Goal: Information Seeking & Learning: Learn about a topic

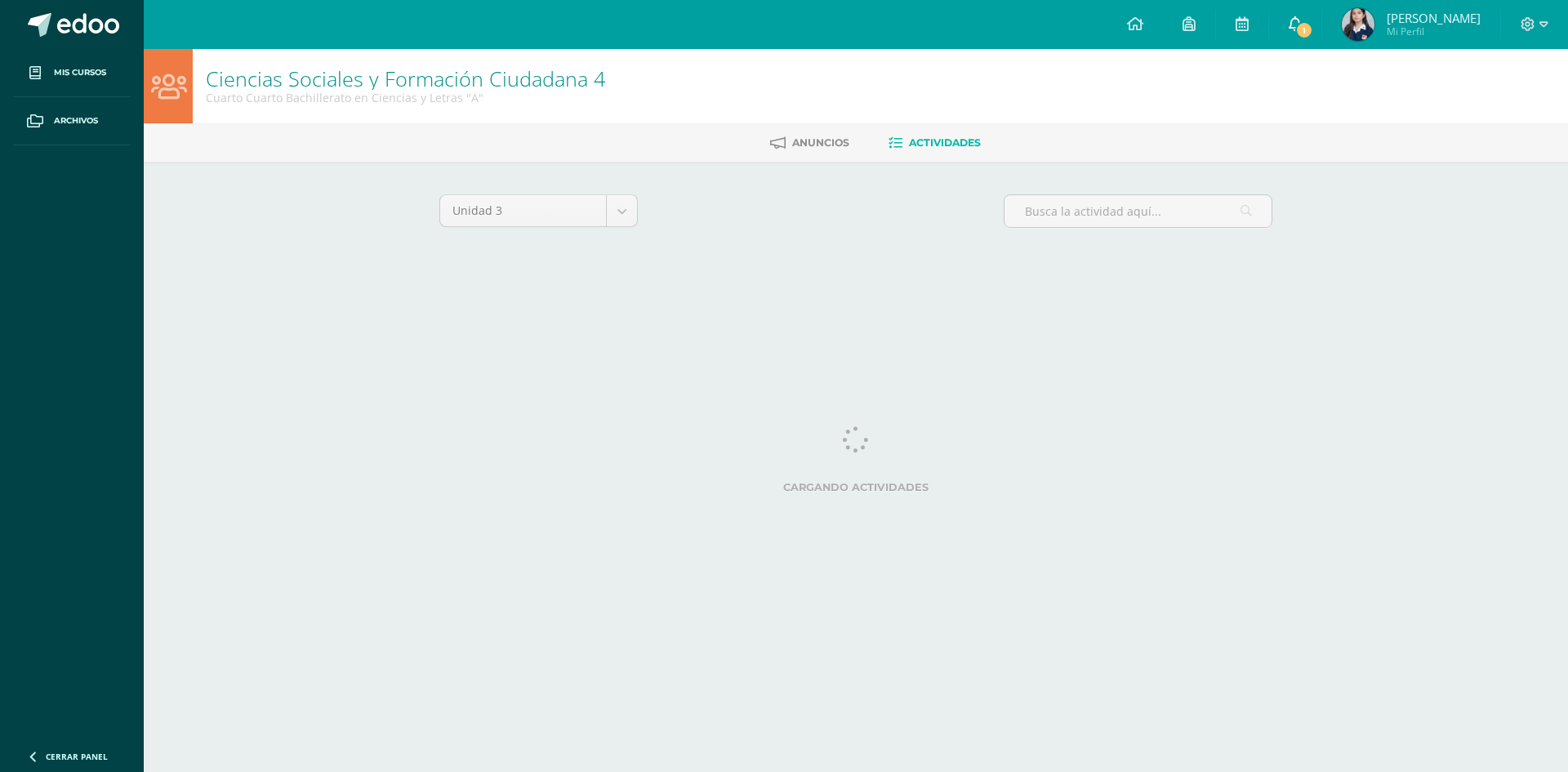
click at [1299, 20] on icon at bounding box center [1295, 23] width 13 height 15
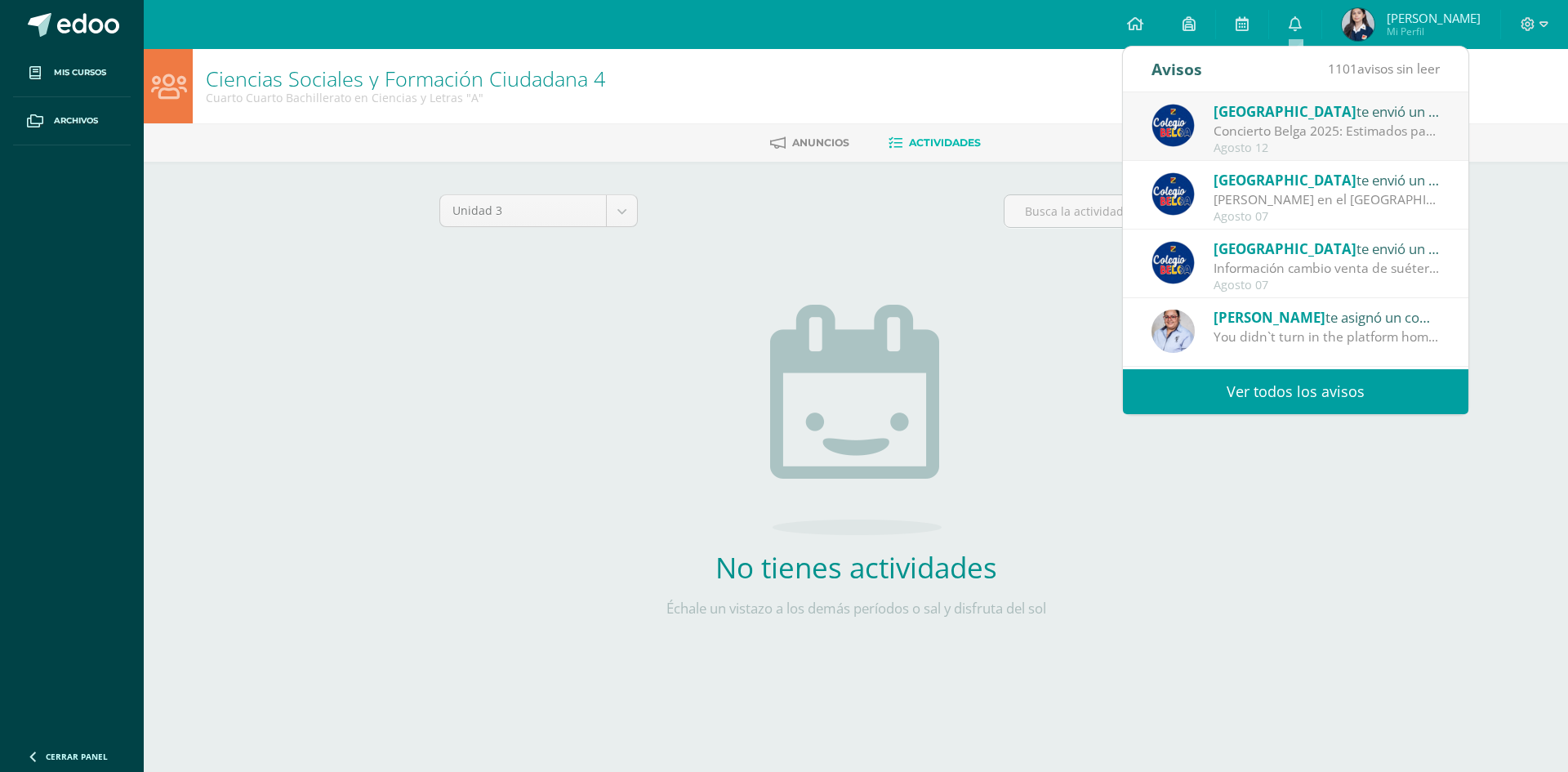
click at [1315, 114] on div "Colegio Belga te envió un aviso" at bounding box center [1327, 111] width 227 height 21
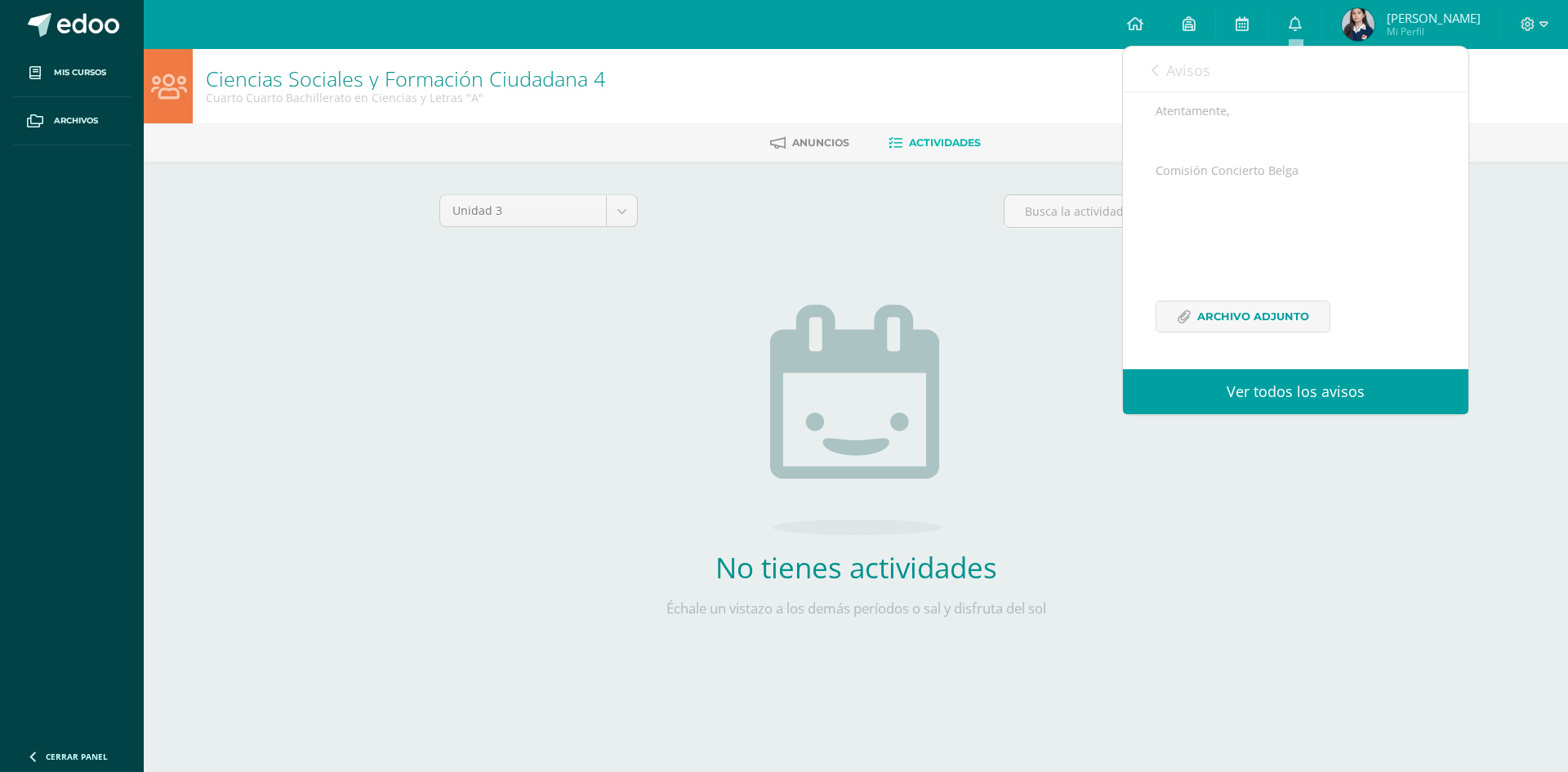
scroll to position [399, 0]
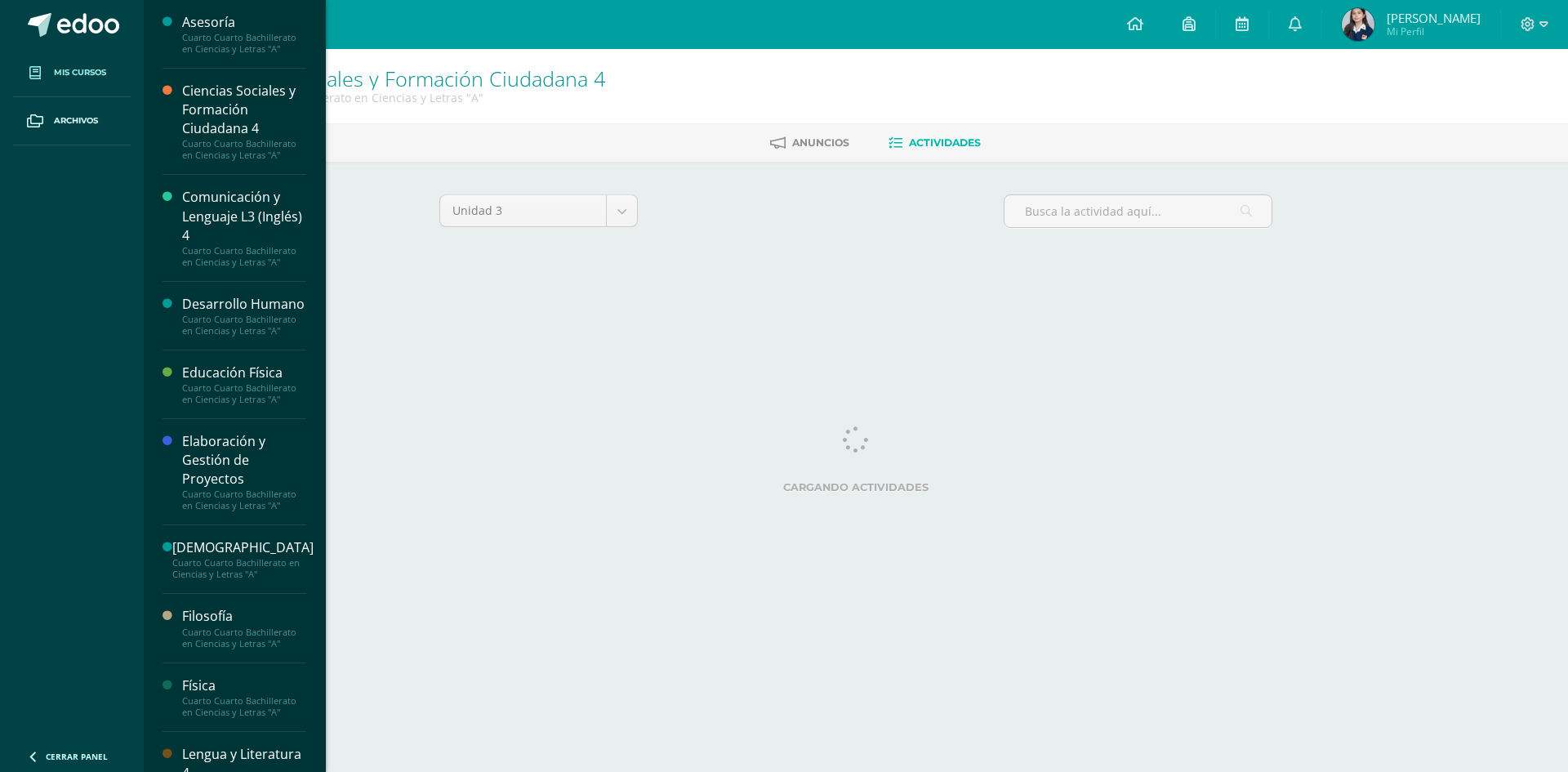
click at [49, 67] on span at bounding box center [35, 72] width 29 height 29
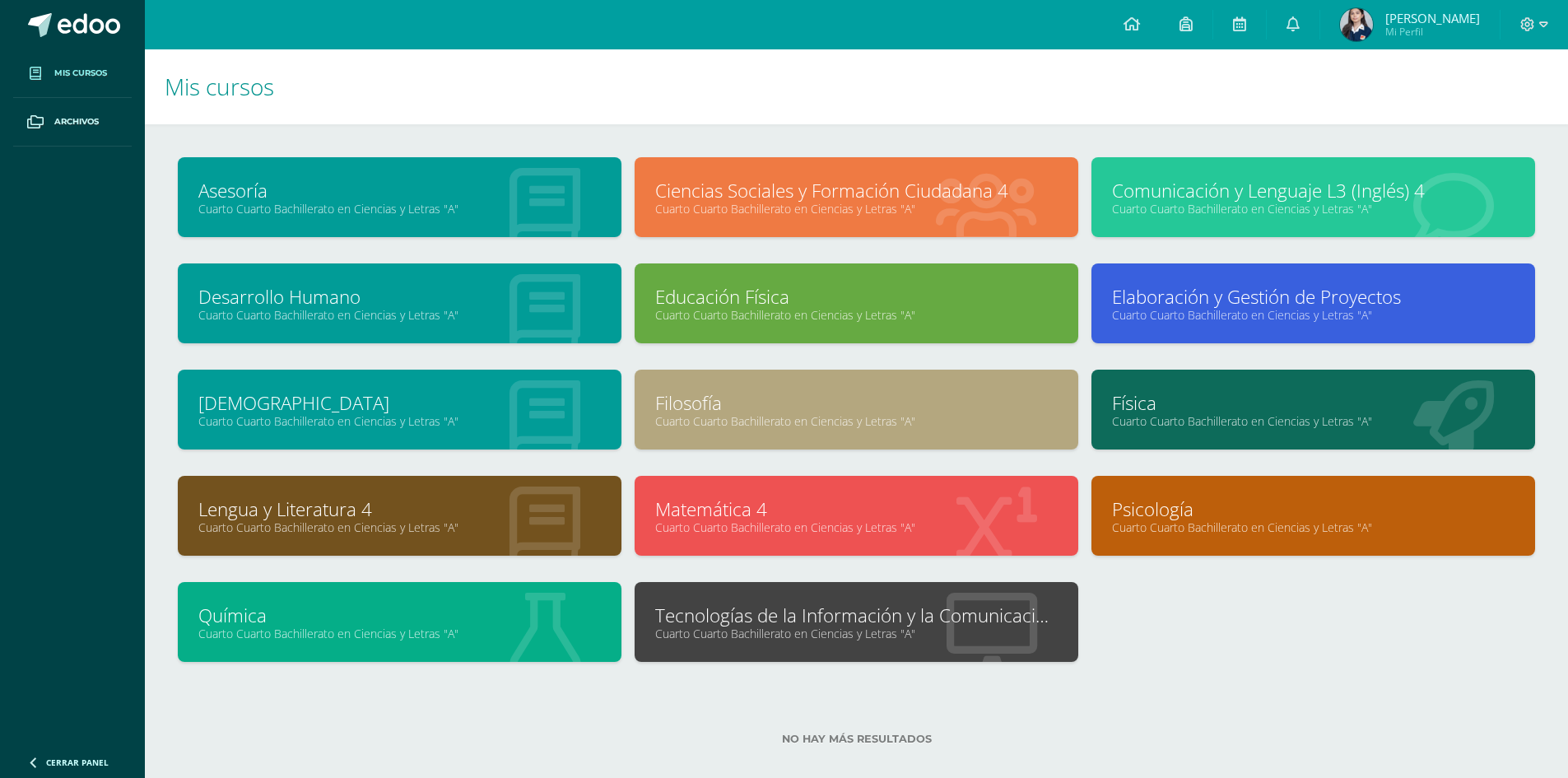
click at [710, 305] on link "Educación Física" at bounding box center [856, 297] width 402 height 25
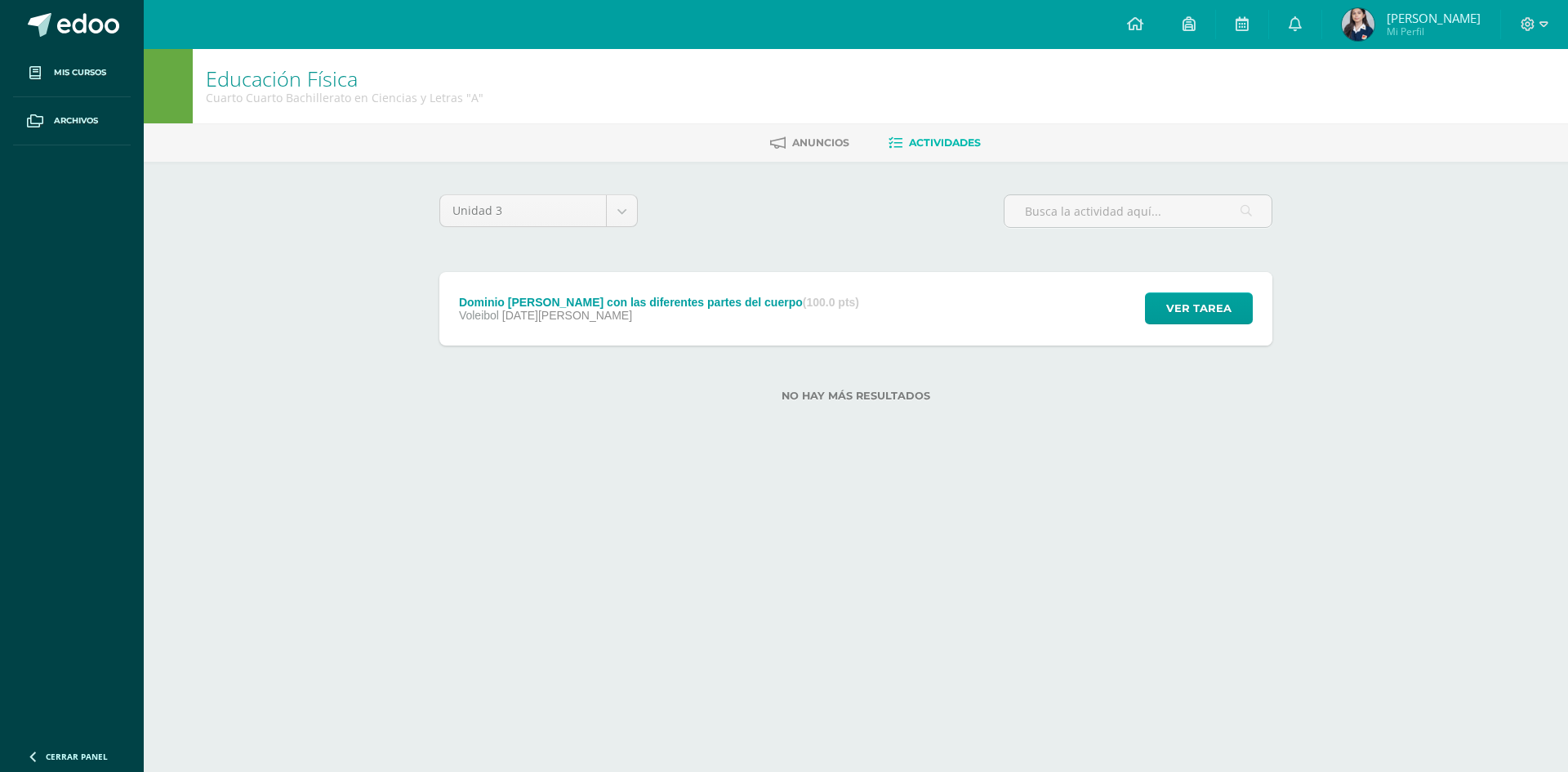
click at [714, 299] on div "Dominio [PERSON_NAME] con las diferentes partes del cuerpo (100.0 pts)" at bounding box center [659, 302] width 400 height 13
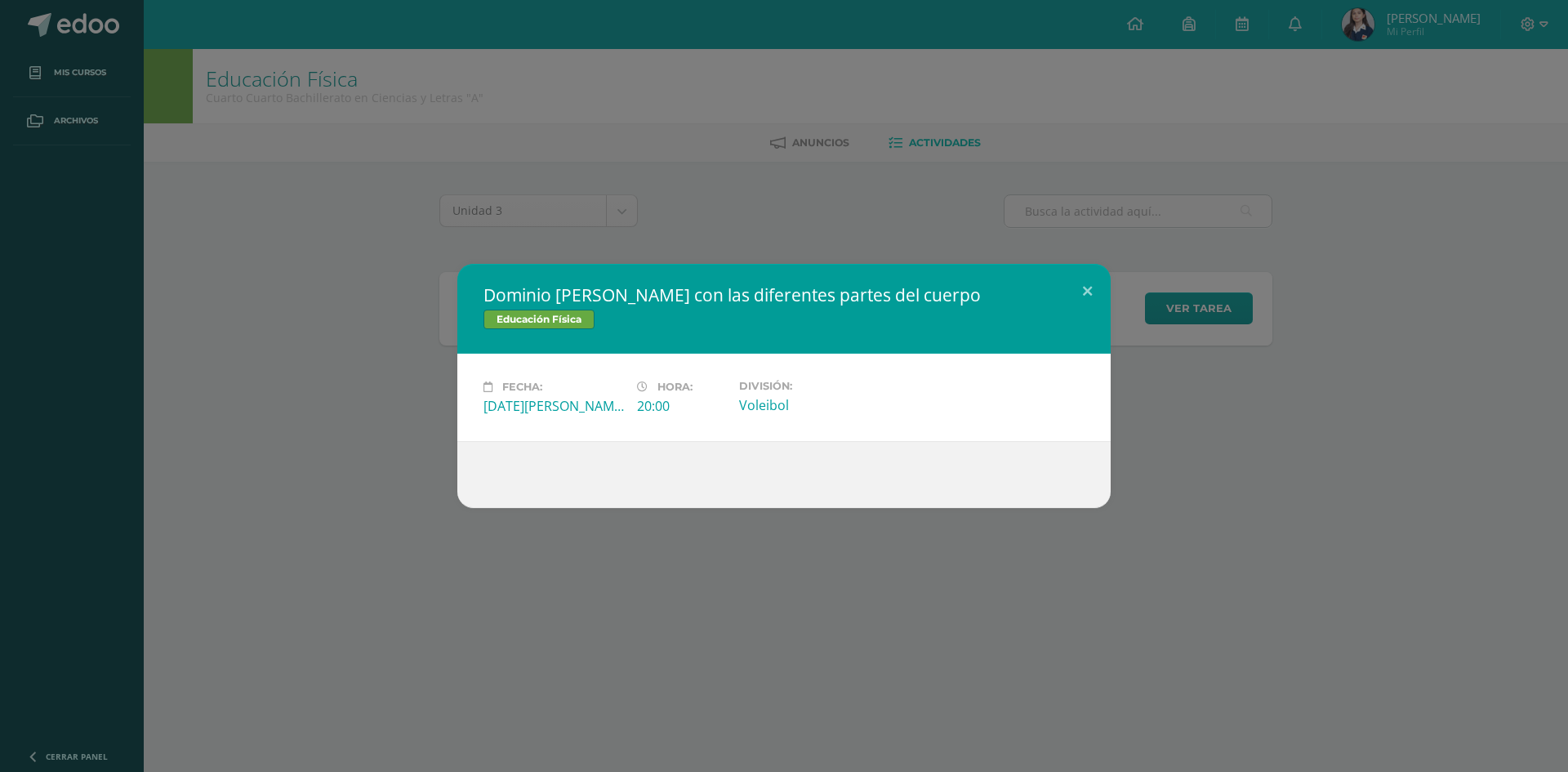
click at [661, 641] on div "Dominio [PERSON_NAME] con las diferentes partes del cuerpo Educación Física Fec…" at bounding box center [784, 386] width 1568 height 772
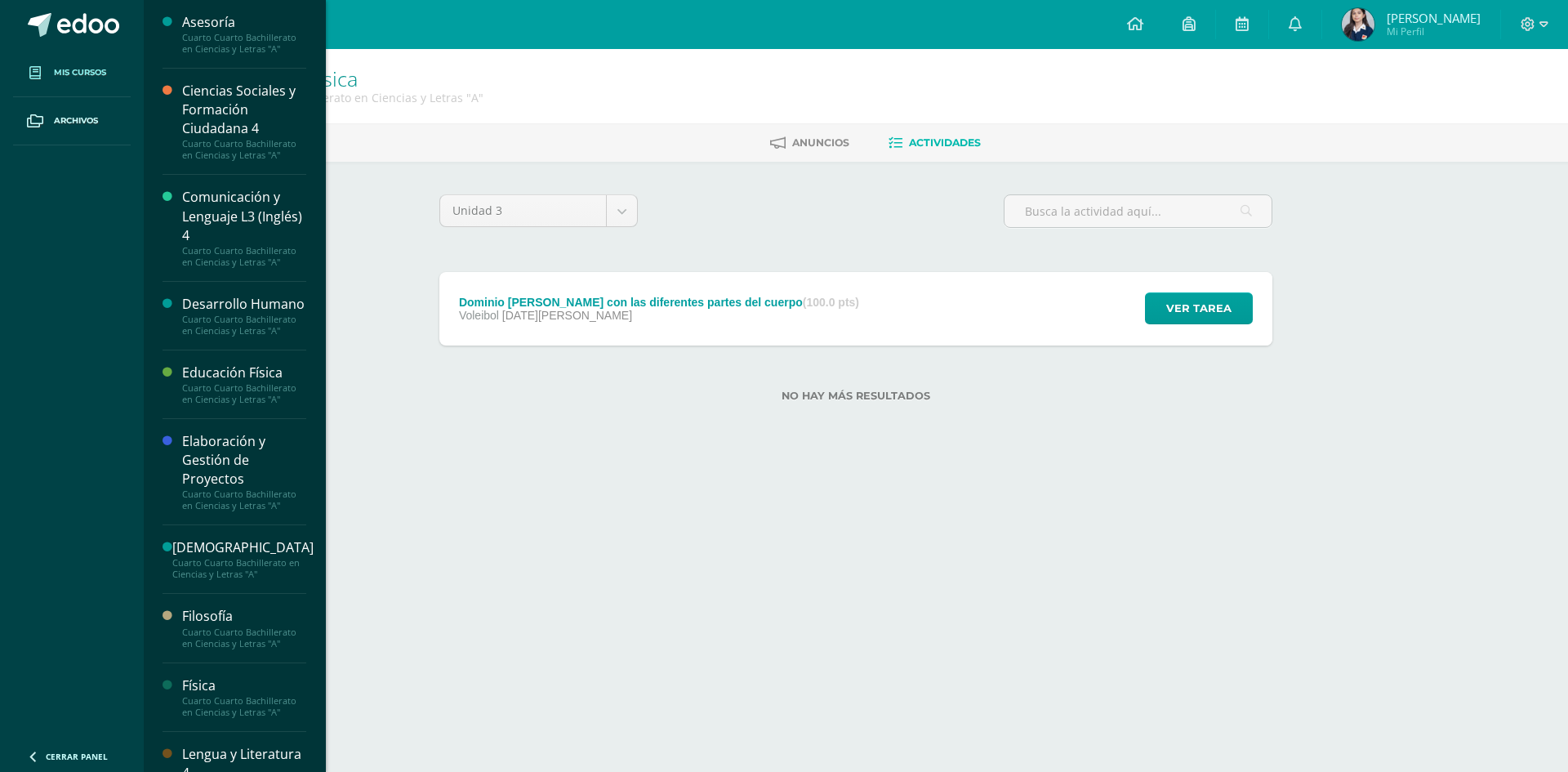
click at [116, 81] on link "Mis cursos" at bounding box center [72, 73] width 118 height 49
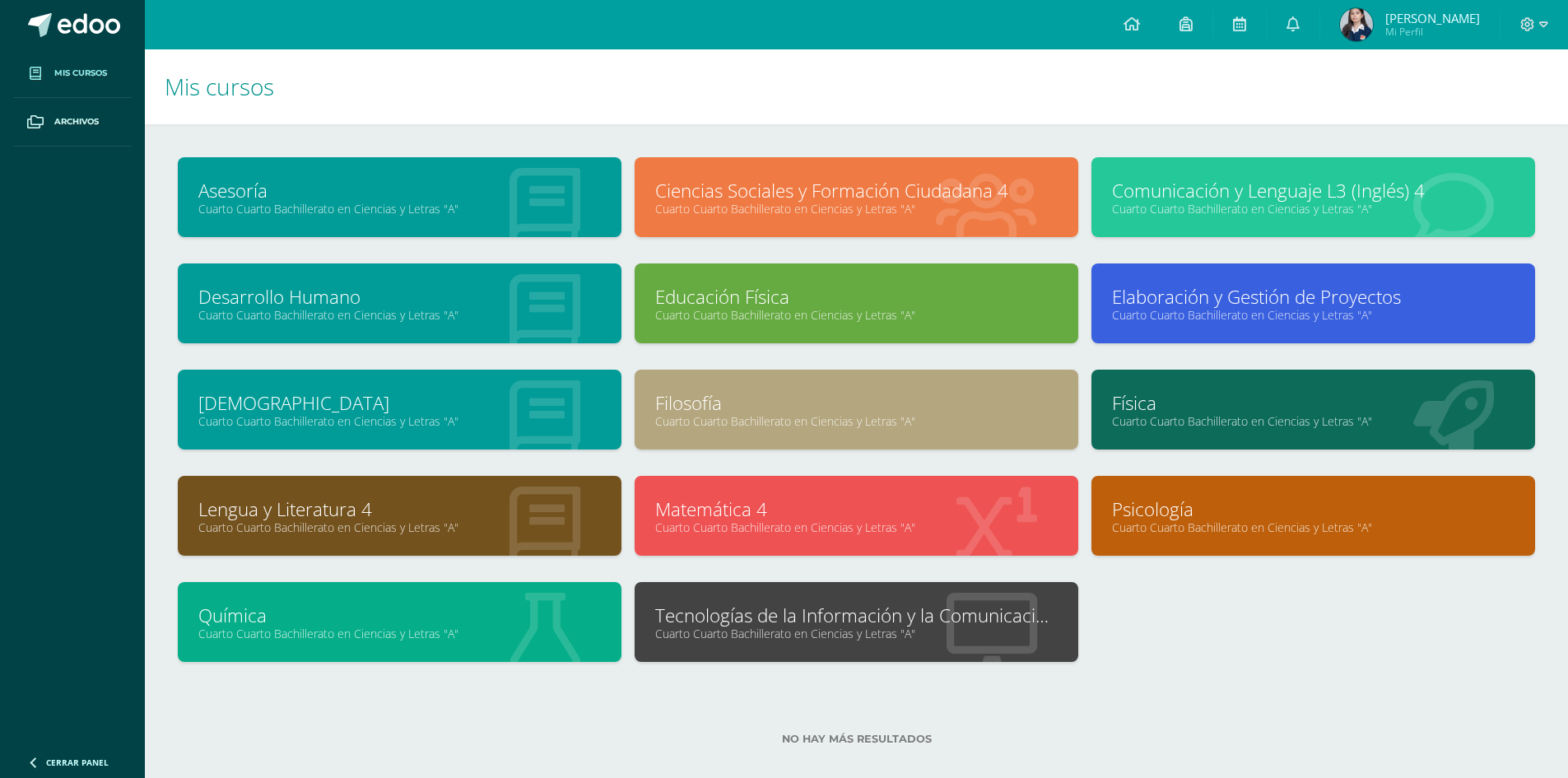
click at [1389, 316] on link "Cuarto Cuarto Bachillerato en Ciencias y Letras "A"" at bounding box center [1313, 315] width 402 height 16
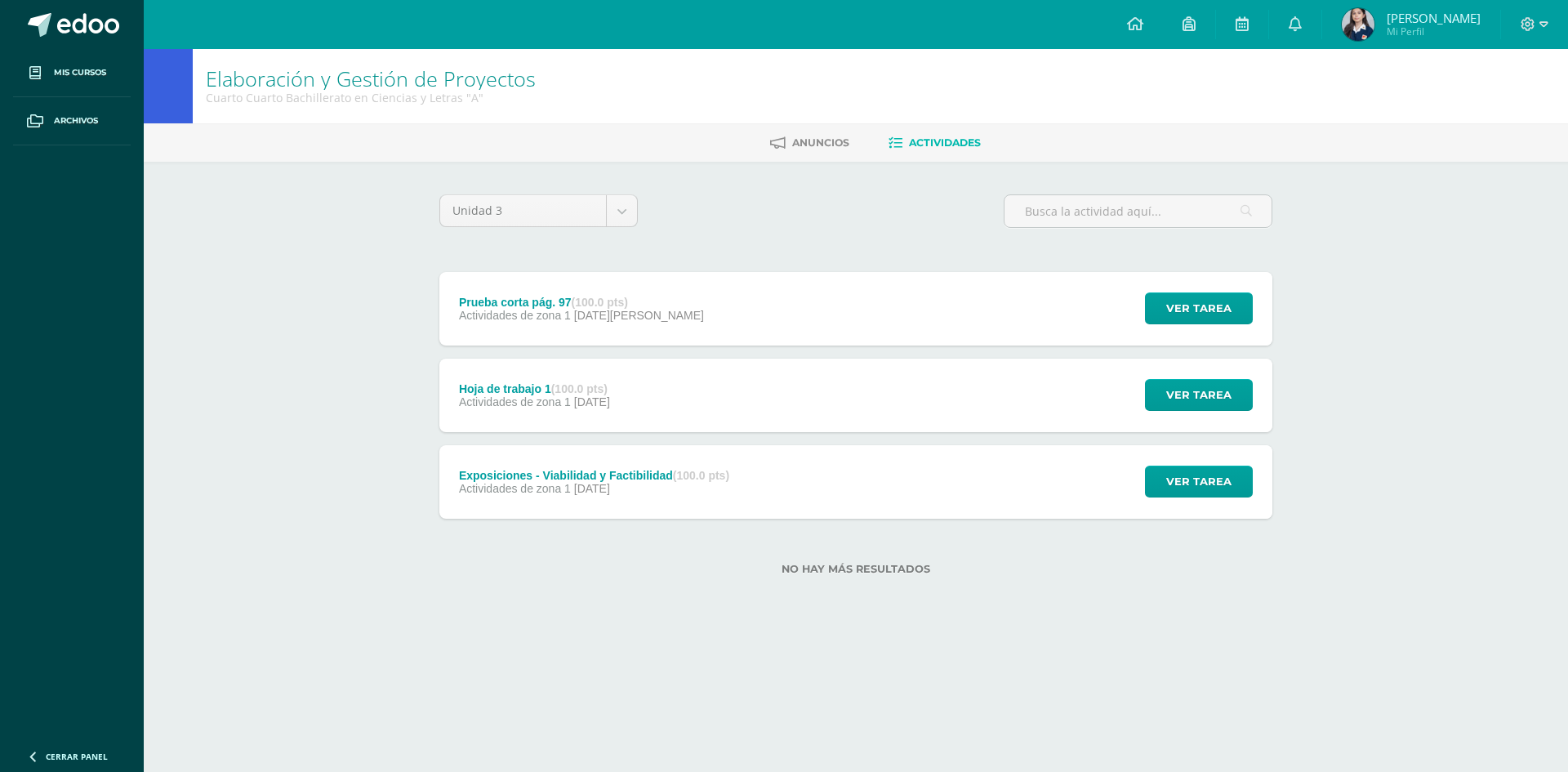
click at [626, 327] on div "Prueba corta pág. 97 (100.0 pts) Actividades de zona 1 05 de Agosto" at bounding box center [581, 308] width 284 height 74
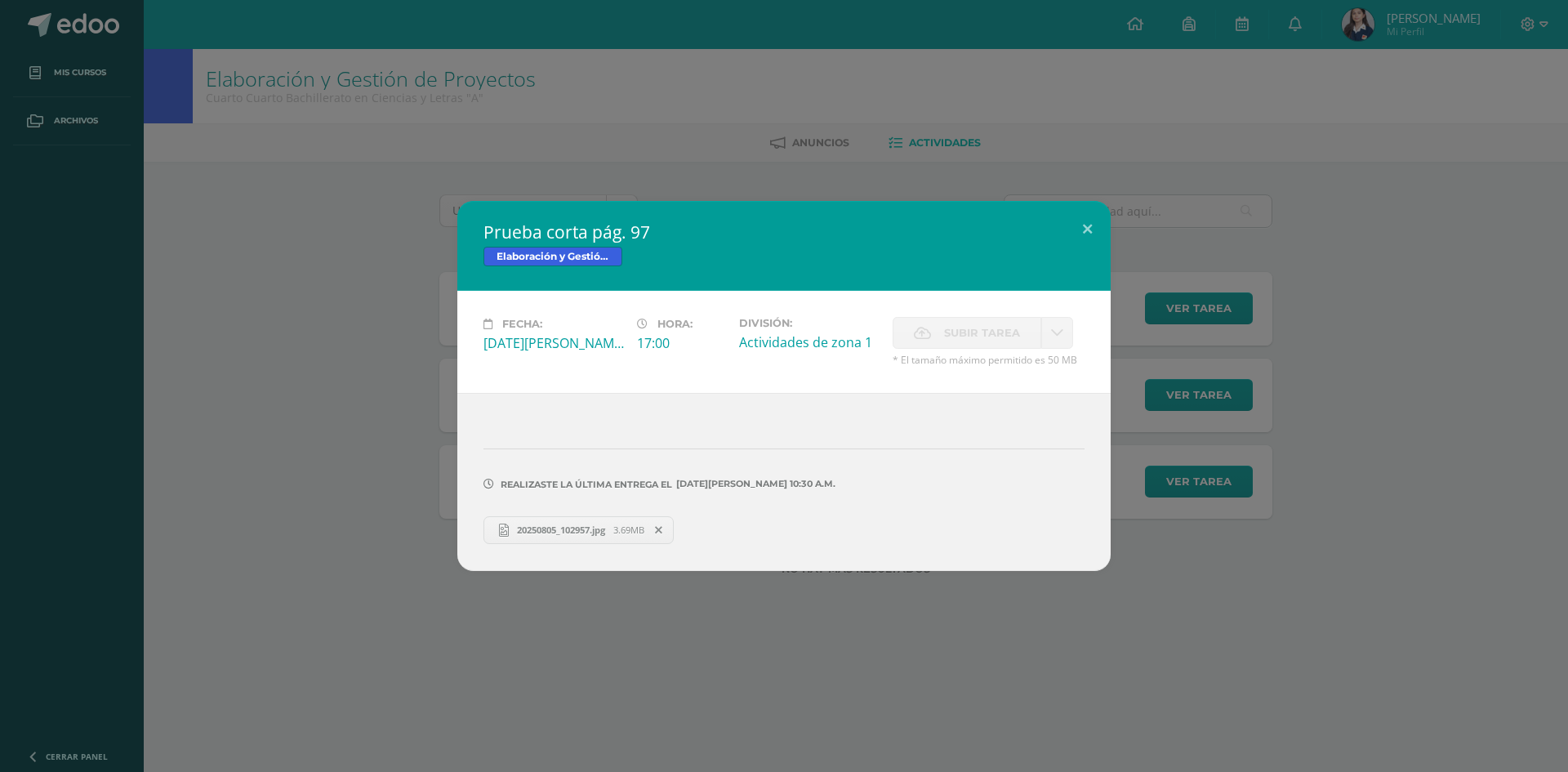
click at [77, 336] on div "Prueba corta pág. 97 Elaboración y Gestión de Proyectos Fecha: Martes 05 de Ago…" at bounding box center [784, 385] width 1555 height 369
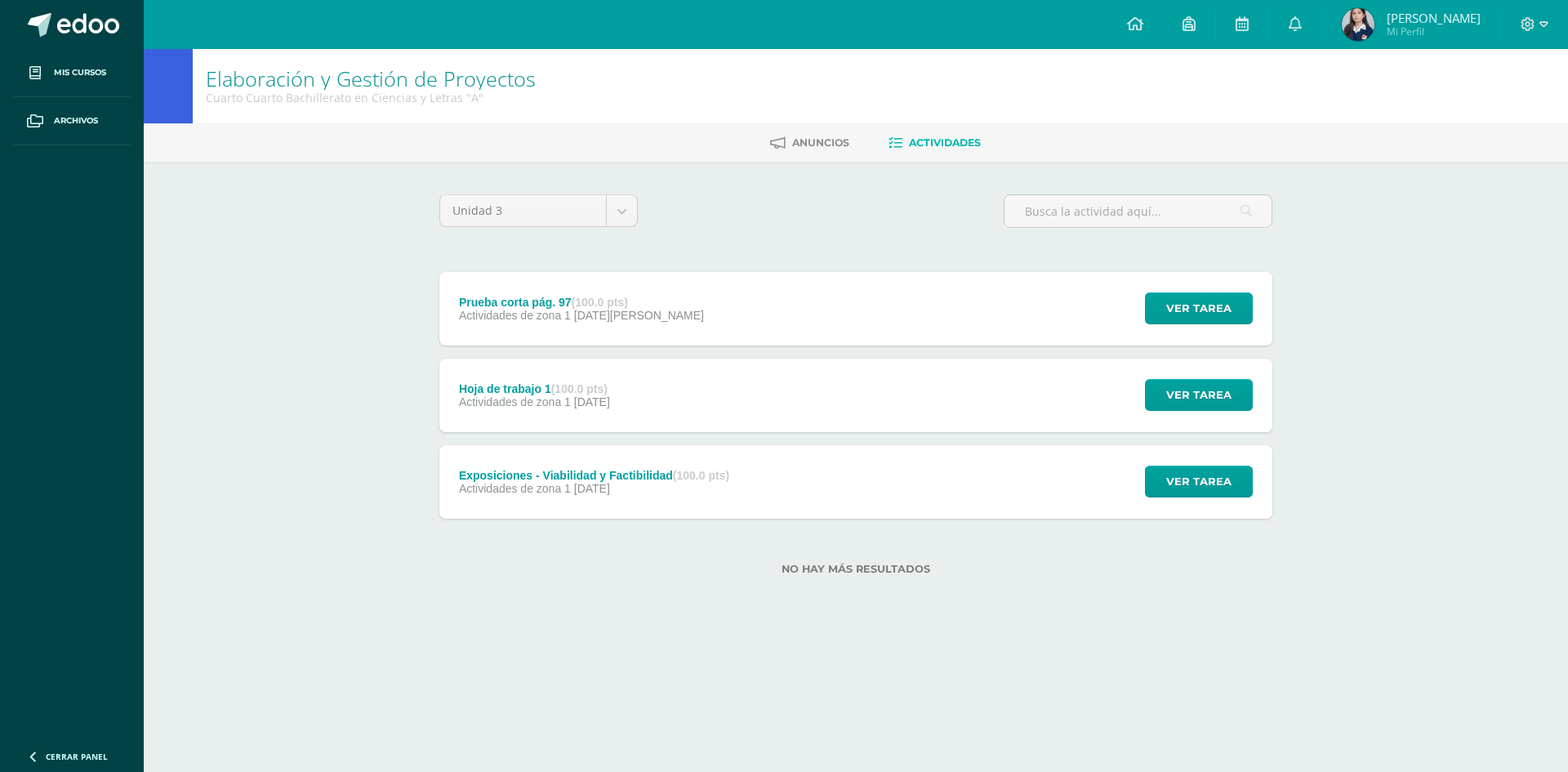
click at [567, 408] on div "Hoja de trabajo 1 (100.0 pts) Actividades de zona 1 21 de Julio" at bounding box center [535, 395] width 191 height 74
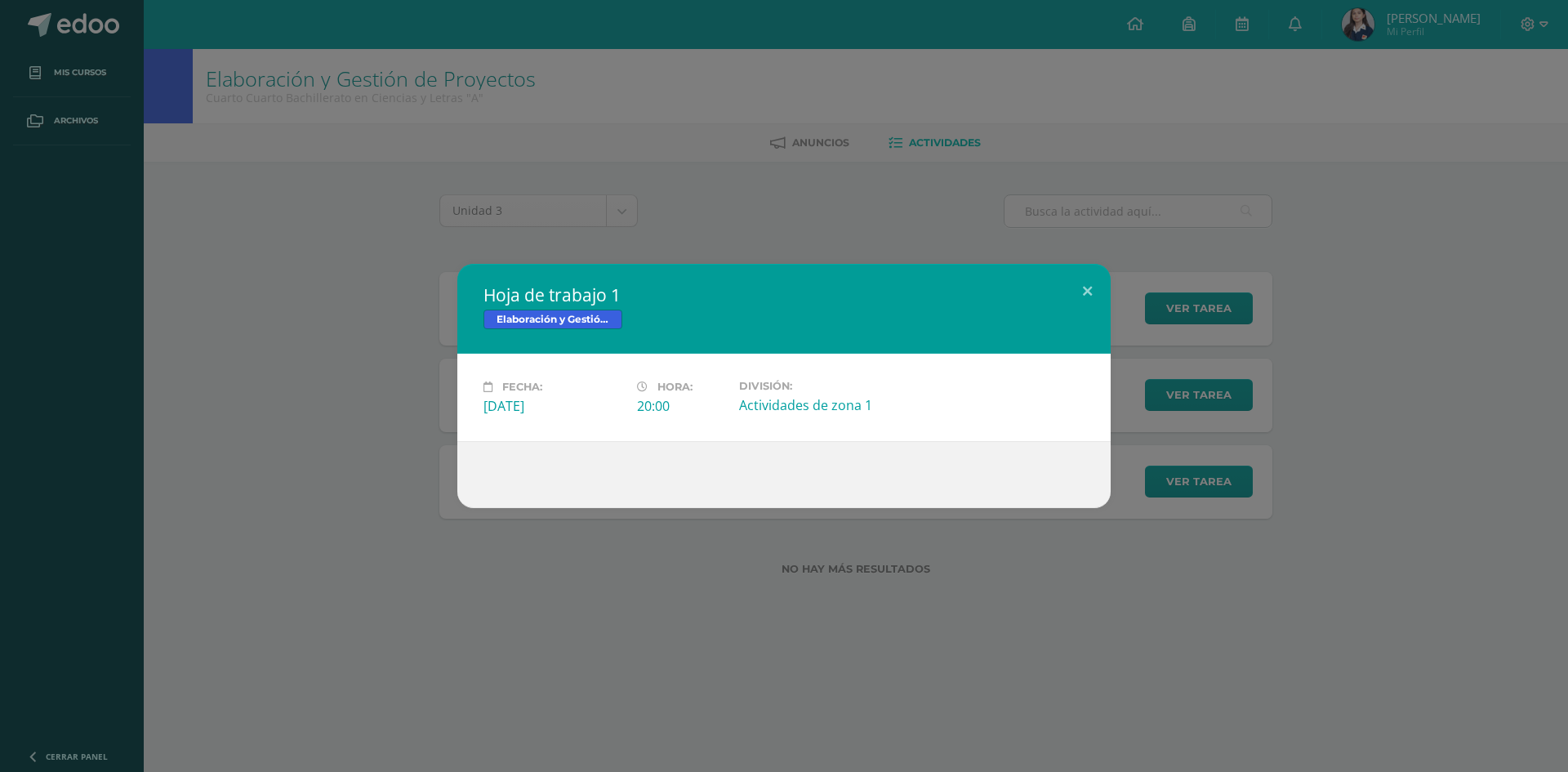
click at [394, 422] on div "Hoja de trabajo 1 Elaboración y Gestión de Proyectos Fecha: Lunes 21 de Julio H…" at bounding box center [784, 385] width 1555 height 244
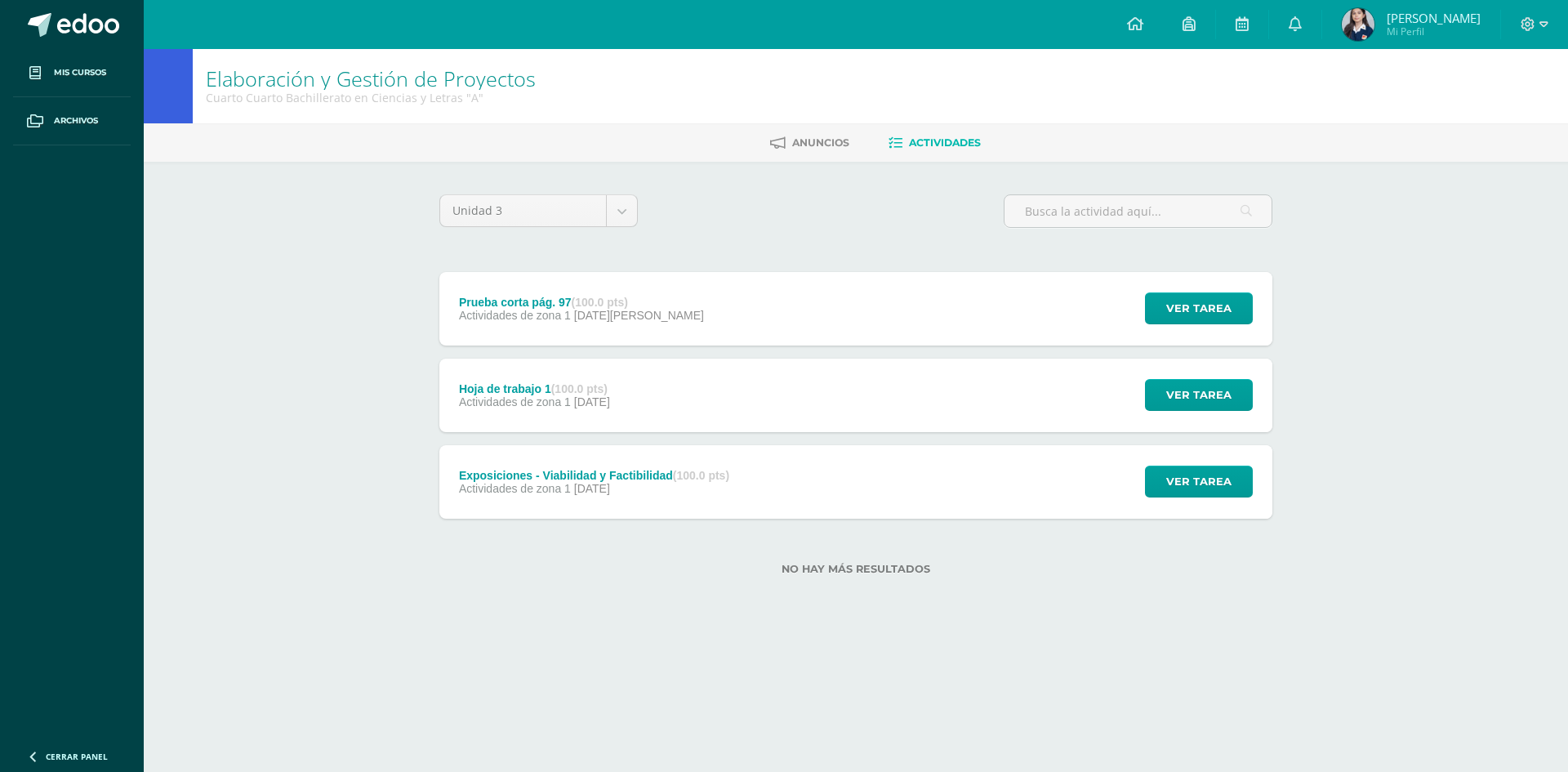
click at [558, 483] on span "Actividades de zona 1" at bounding box center [515, 489] width 112 height 13
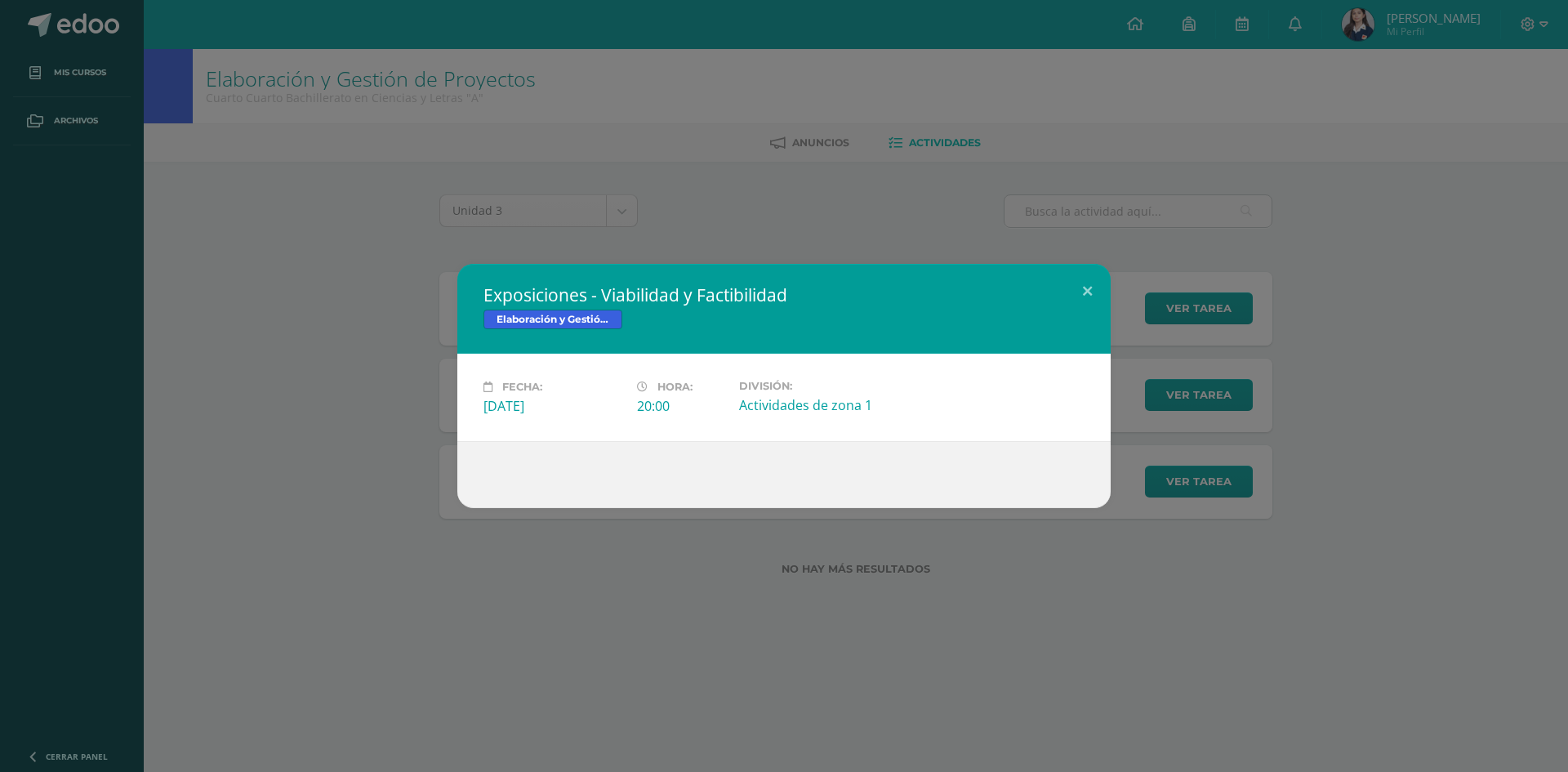
click at [398, 465] on div "Exposiciones - Viabilidad y Factibilidad Elaboración y Gestión de Proyectos Fec…" at bounding box center [784, 385] width 1555 height 244
